Goal: Obtain resource: Download file/media

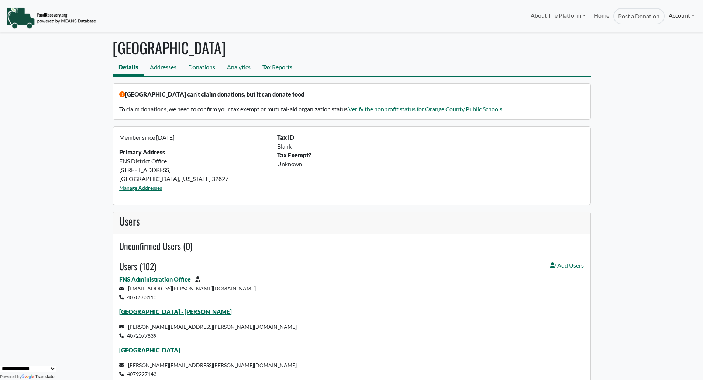
click at [677, 14] on link "Account" at bounding box center [681, 15] width 34 height 15
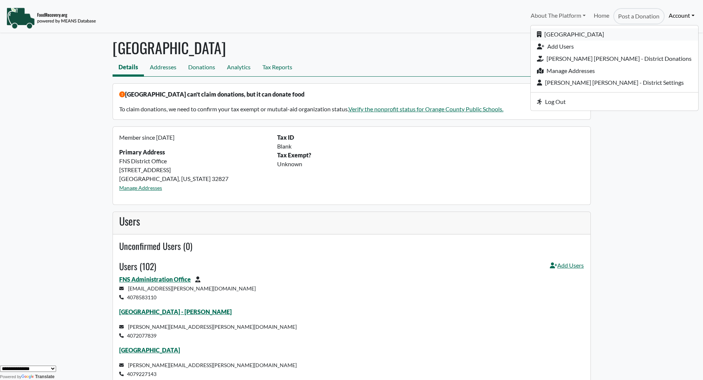
click at [633, 37] on link "[GEOGRAPHIC_DATA]" at bounding box center [613, 34] width 167 height 12
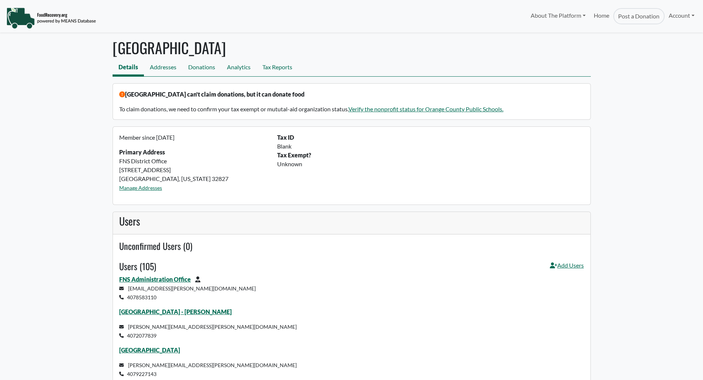
select select "Language Translate Widget"
click at [280, 71] on link "Tax Reports" at bounding box center [277, 68] width 42 height 17
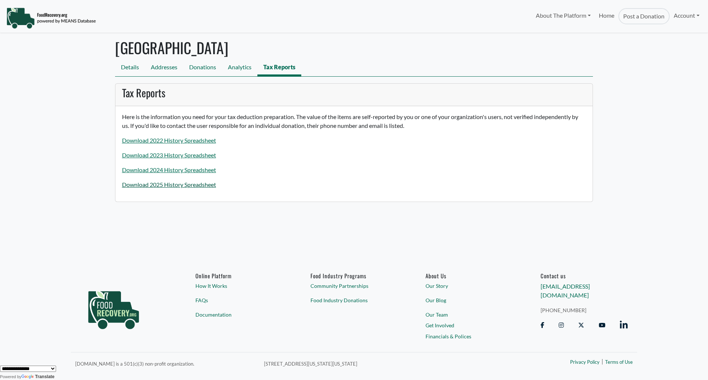
click at [153, 186] on link "Download 2025 History Spreadsheet" at bounding box center [169, 184] width 94 height 7
click at [151, 183] on link "Download 2025 History Spreadsheet" at bounding box center [169, 184] width 94 height 7
click at [158, 186] on link "Download 2025 History Spreadsheet" at bounding box center [169, 184] width 94 height 7
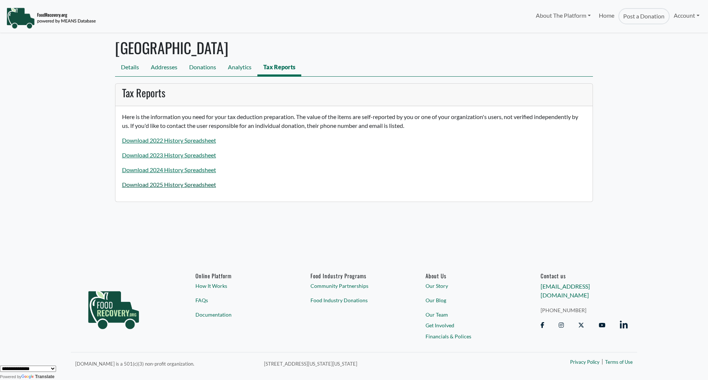
click at [190, 184] on link "Download 2025 History Spreadsheet" at bounding box center [169, 184] width 94 height 7
click at [679, 10] on link "Account" at bounding box center [687, 15] width 34 height 15
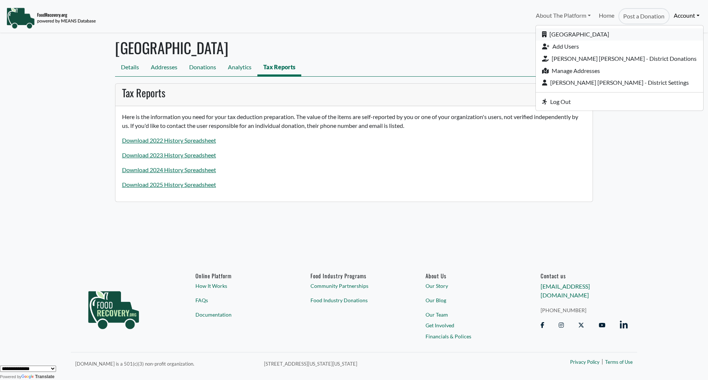
click at [629, 31] on link "[GEOGRAPHIC_DATA]" at bounding box center [619, 34] width 167 height 12
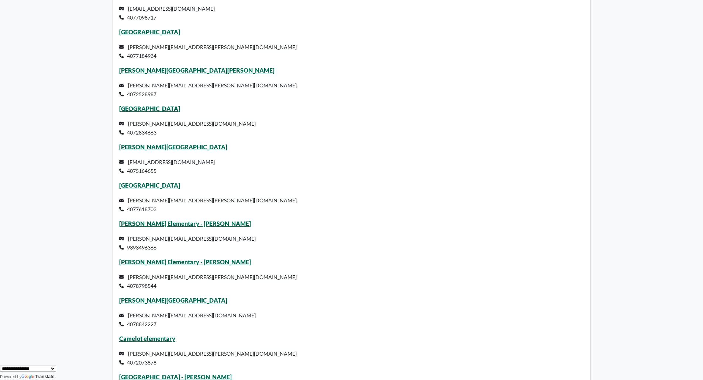
scroll to position [1808, 0]
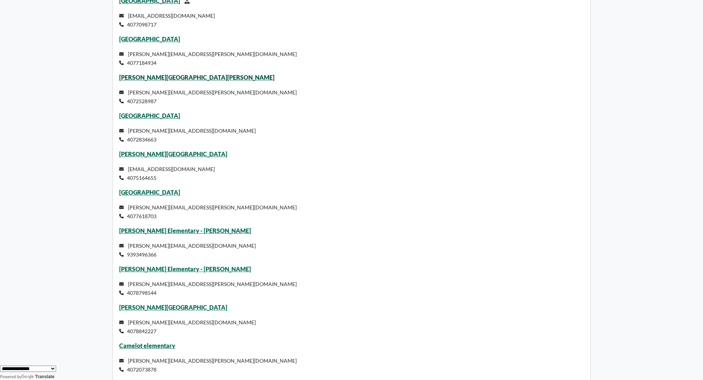
click at [157, 75] on link "Roberto Clemente Middle School" at bounding box center [196, 77] width 155 height 7
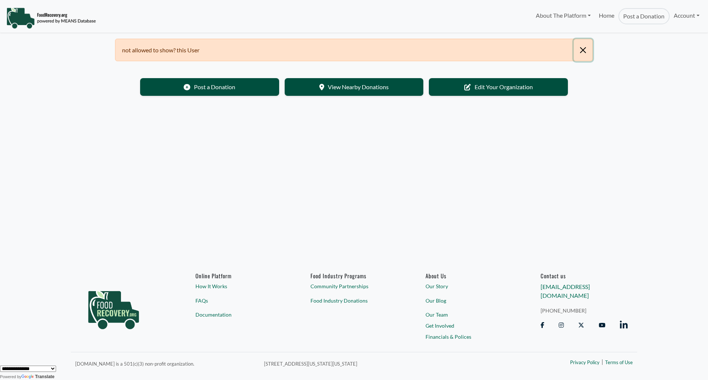
click at [584, 48] on button "Close" at bounding box center [583, 50] width 19 height 22
